Goal: Transaction & Acquisition: Obtain resource

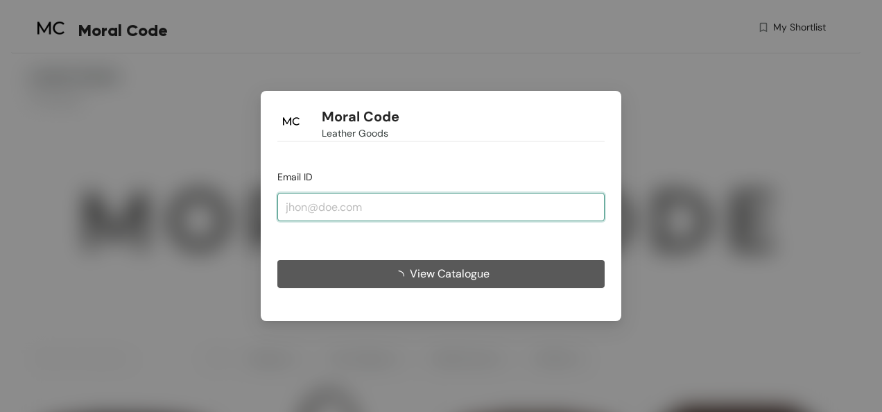
click at [373, 208] on input "email" at bounding box center [441, 207] width 327 height 28
type input "[EMAIL_ADDRESS][DOMAIN_NAME]"
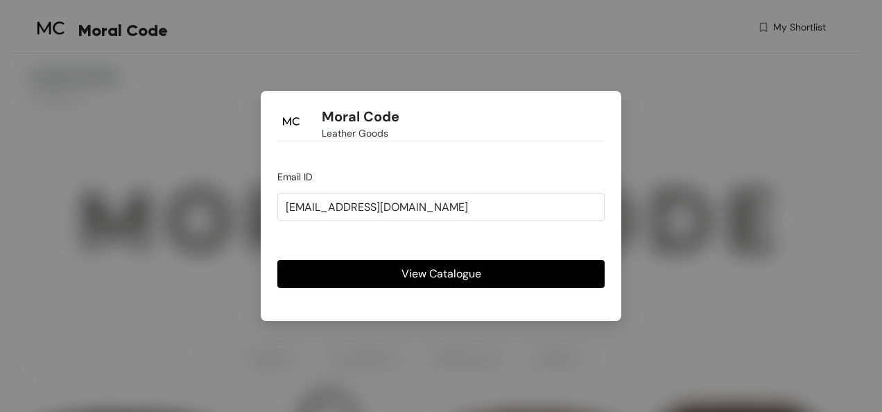
click at [434, 273] on span "View Catalogue" at bounding box center [442, 273] width 80 height 17
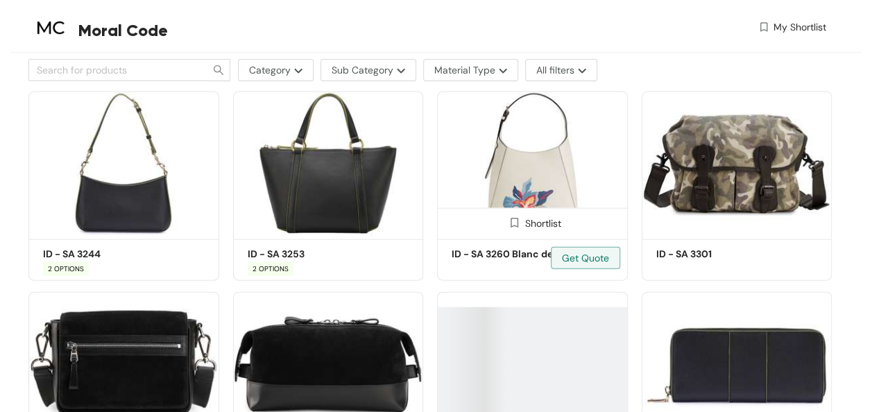
scroll to position [4410, 0]
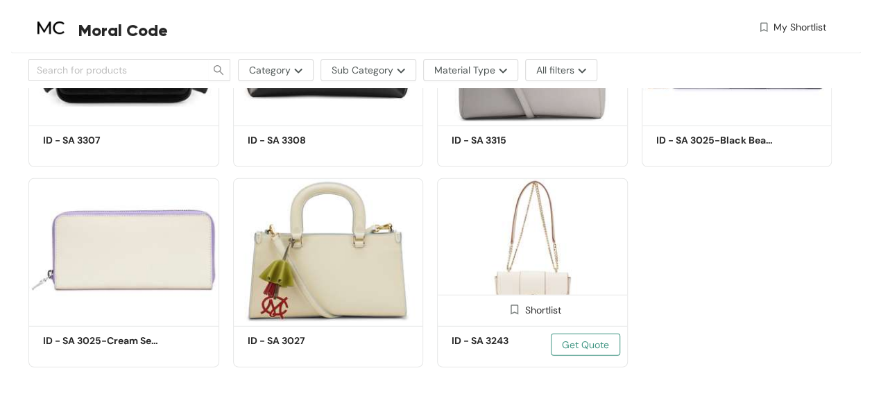
click at [581, 347] on span "Get Quote" at bounding box center [585, 344] width 47 height 15
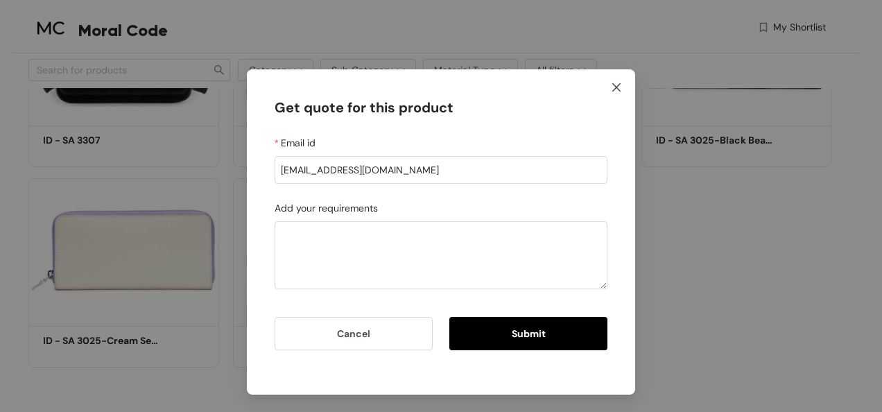
click at [619, 89] on icon "close" at bounding box center [616, 87] width 11 height 11
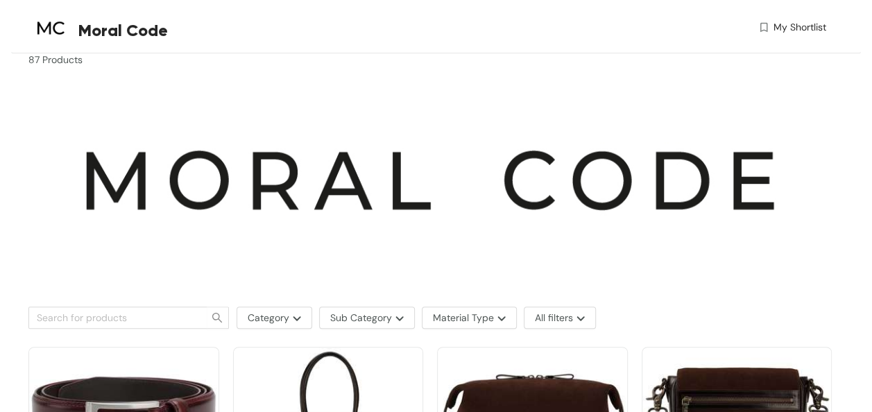
scroll to position [0, 0]
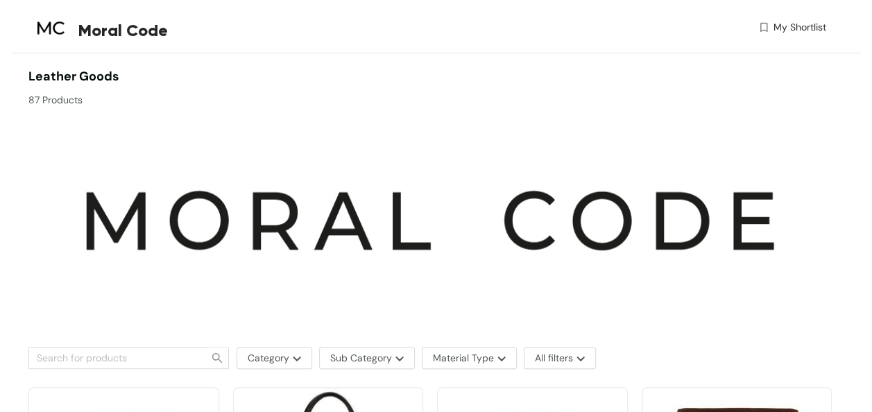
click at [801, 26] on span "My Shortlist" at bounding box center [800, 27] width 53 height 15
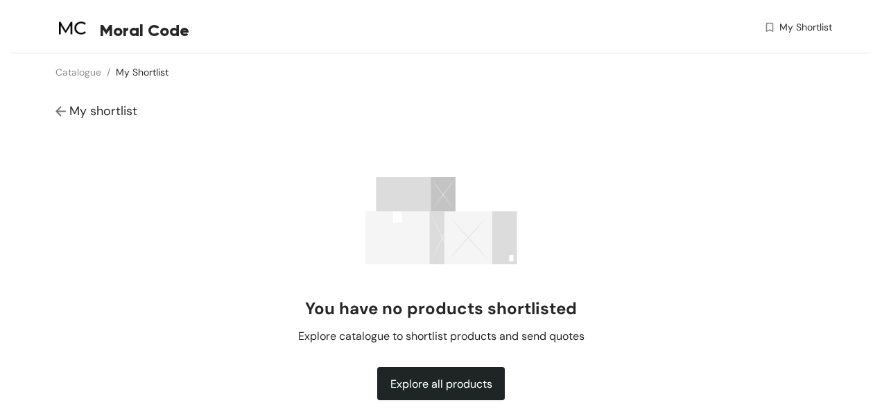
click at [61, 110] on img at bounding box center [63, 112] width 14 height 15
